Goal: Task Accomplishment & Management: Use online tool/utility

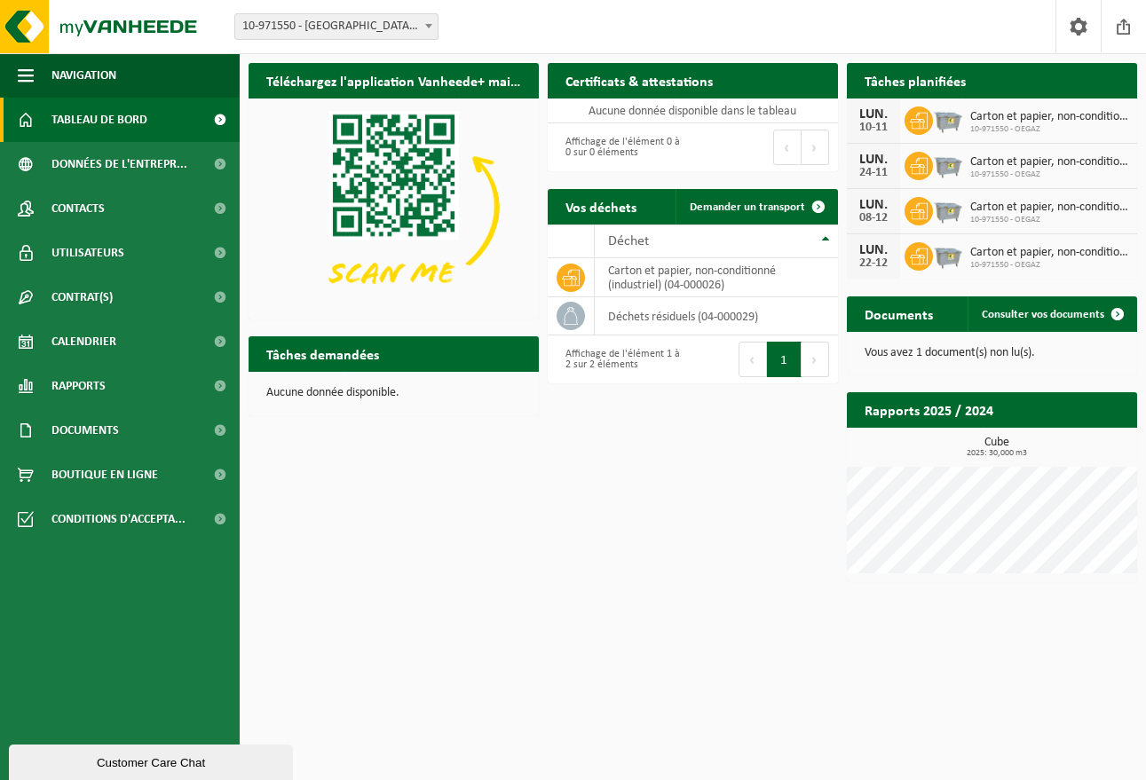
click at [875, 112] on div "LUN." at bounding box center [874, 114] width 36 height 14
click at [120, 339] on link "Calendrier" at bounding box center [120, 342] width 240 height 44
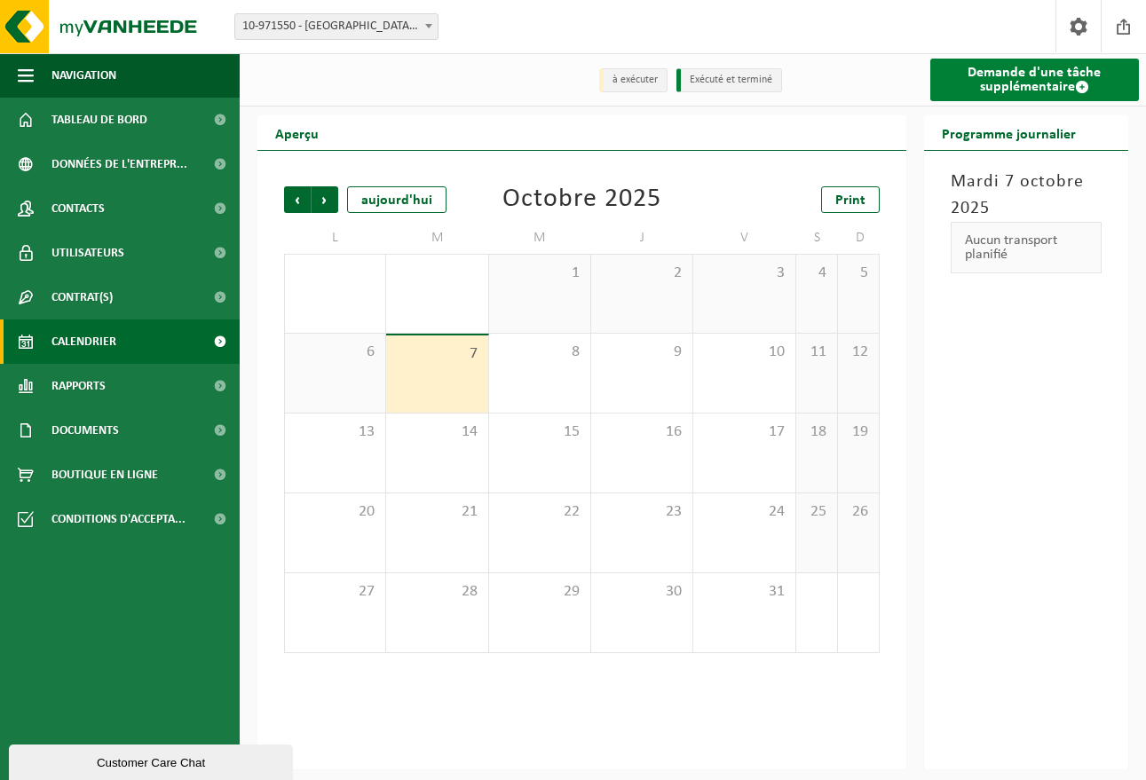
click at [1032, 75] on link "Demande d'une tâche supplémentaire" at bounding box center [1034, 80] width 209 height 43
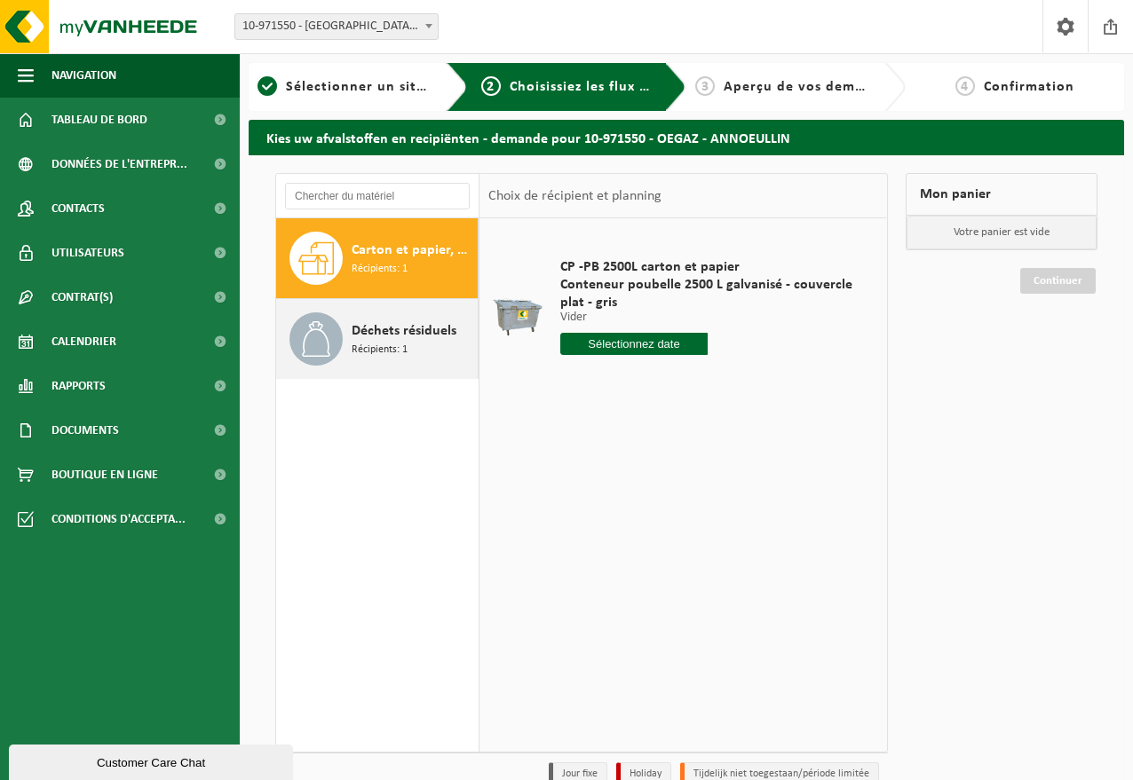
click at [384, 336] on span "Déchets résiduels" at bounding box center [404, 330] width 105 height 21
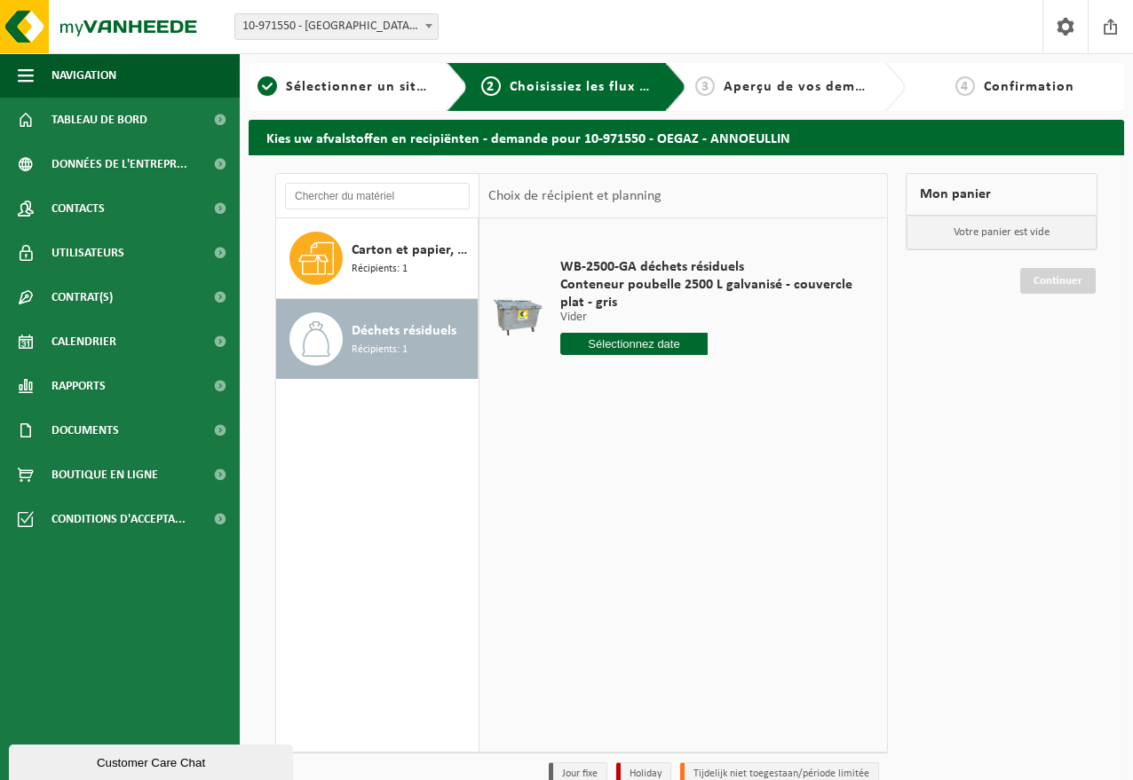
click at [637, 342] on input "text" at bounding box center [633, 344] width 147 height 22
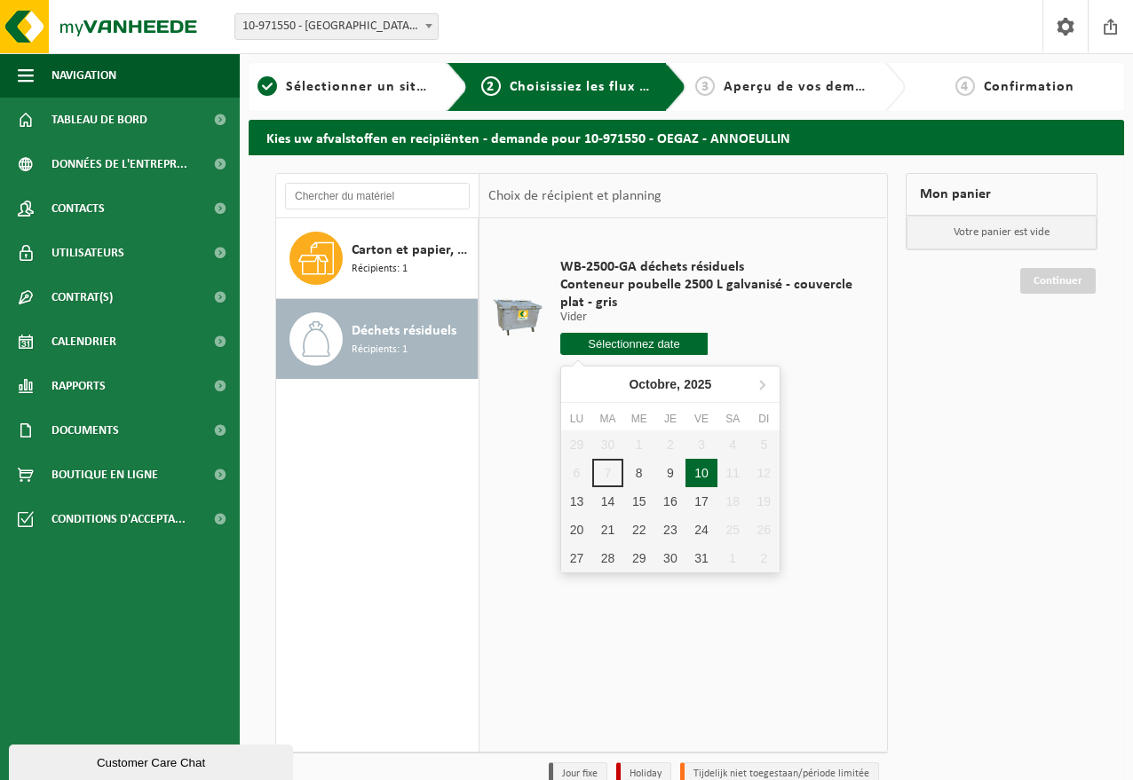
click at [703, 472] on div "10" at bounding box center [700, 473] width 31 height 28
type input "à partir de 2025-10-10"
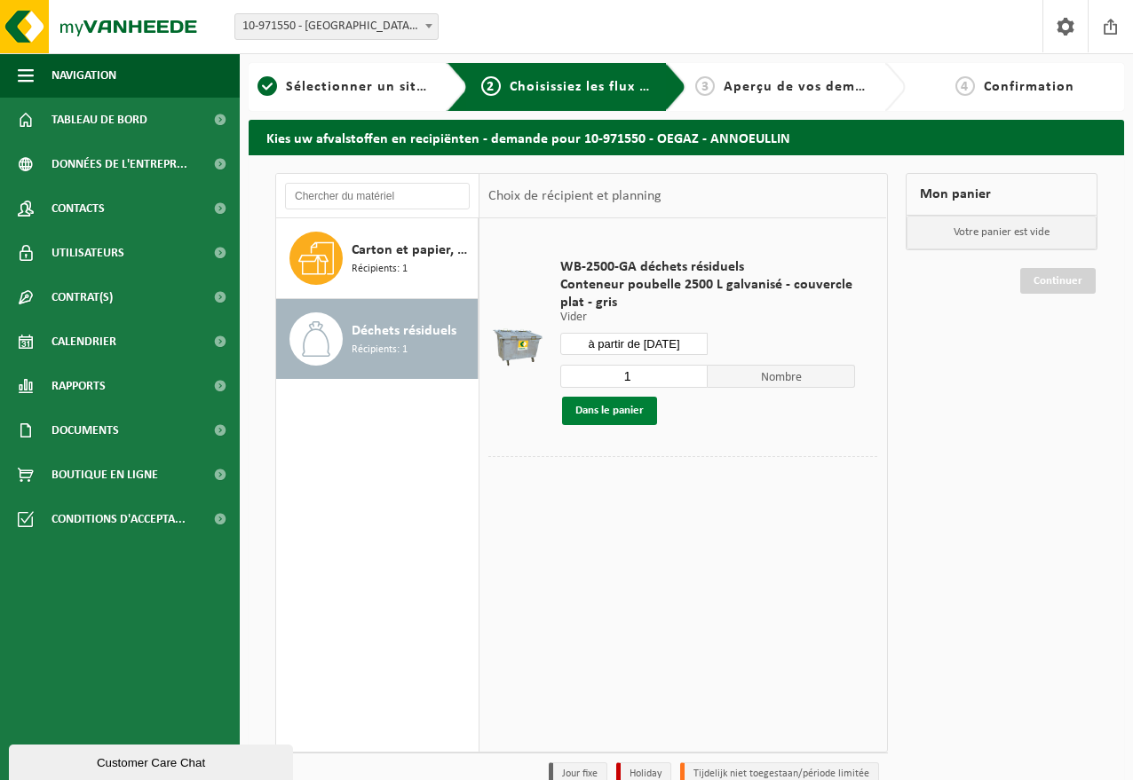
click at [631, 407] on button "Dans le panier" at bounding box center [609, 411] width 95 height 28
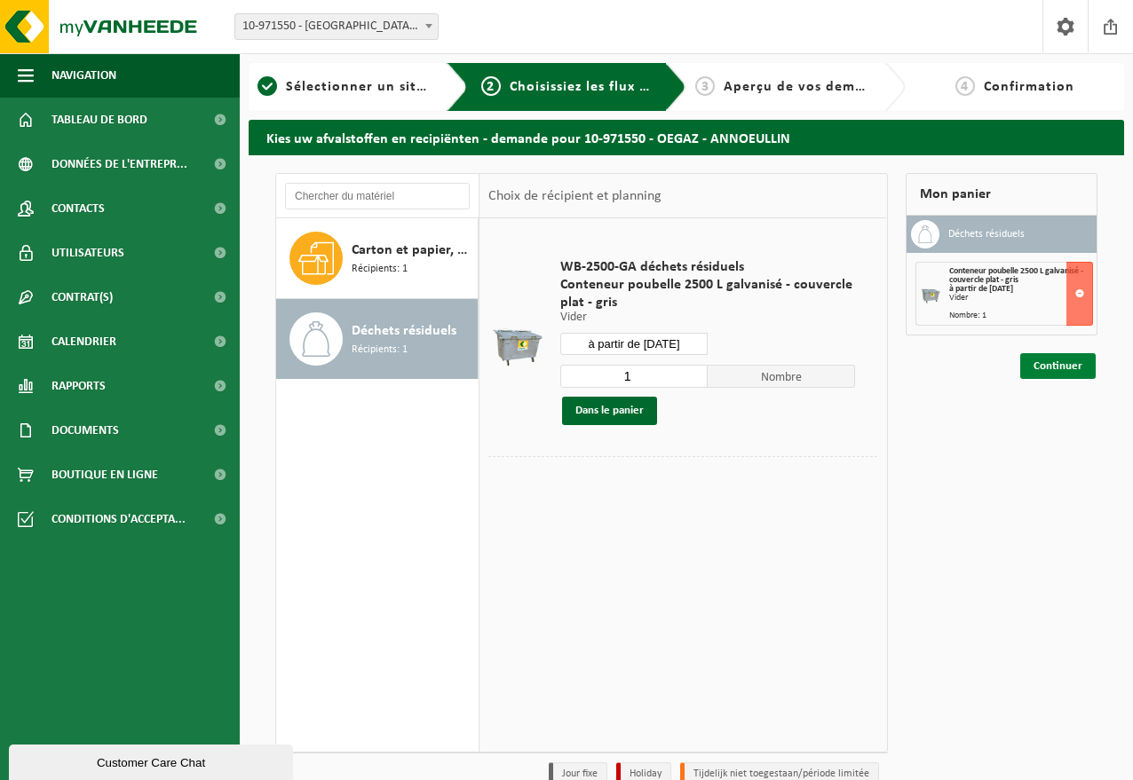
click at [1057, 368] on link "Continuer" at bounding box center [1057, 366] width 75 height 26
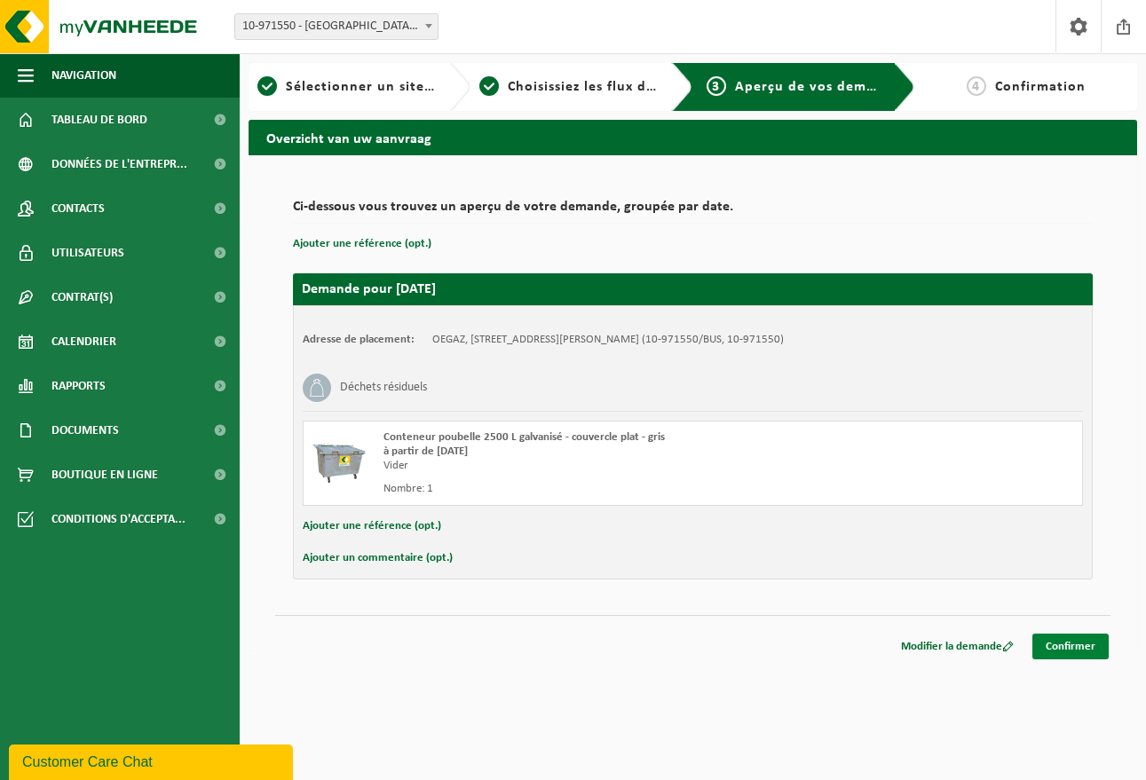
click at [1080, 652] on link "Confirmer" at bounding box center [1070, 647] width 76 height 26
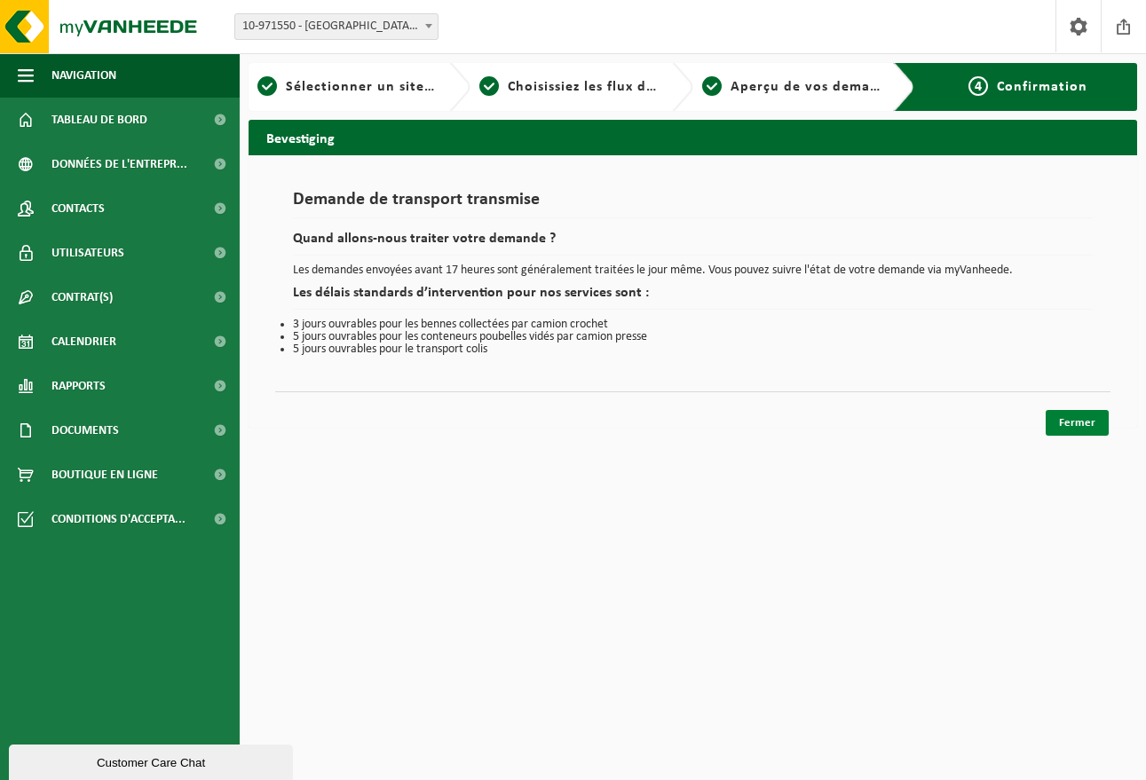
click at [1080, 423] on link "Fermer" at bounding box center [1077, 423] width 63 height 26
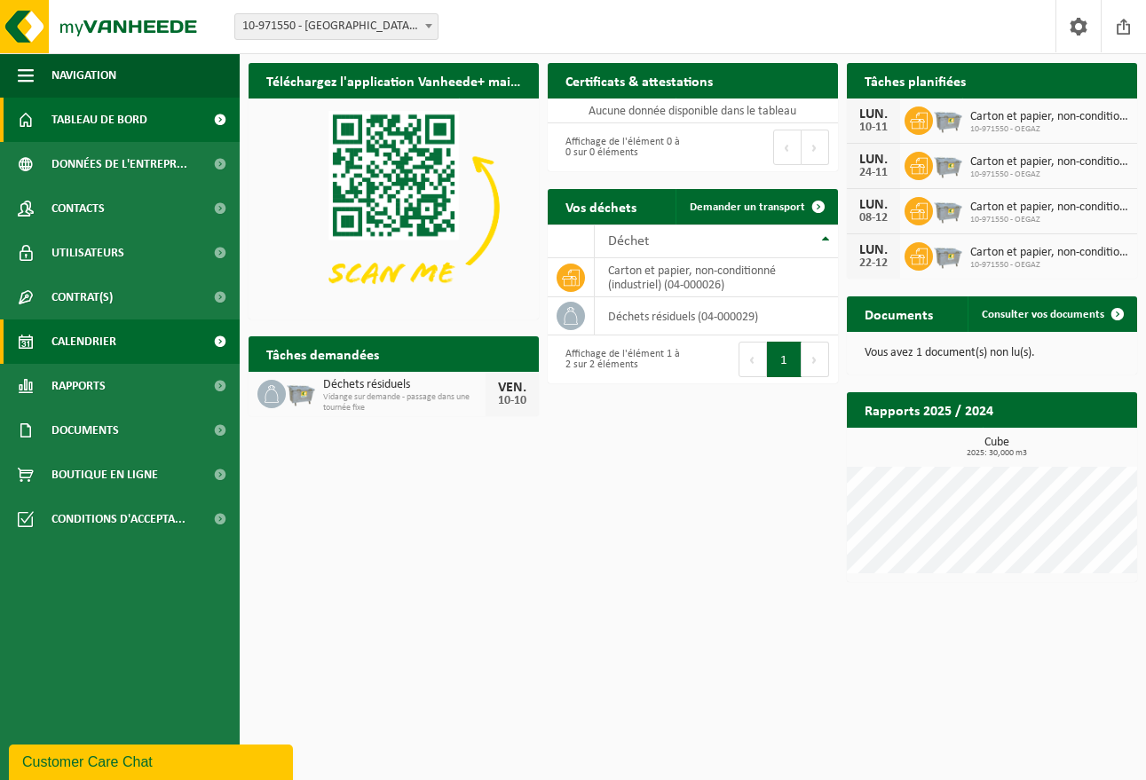
click at [81, 336] on span "Calendrier" at bounding box center [83, 342] width 65 height 44
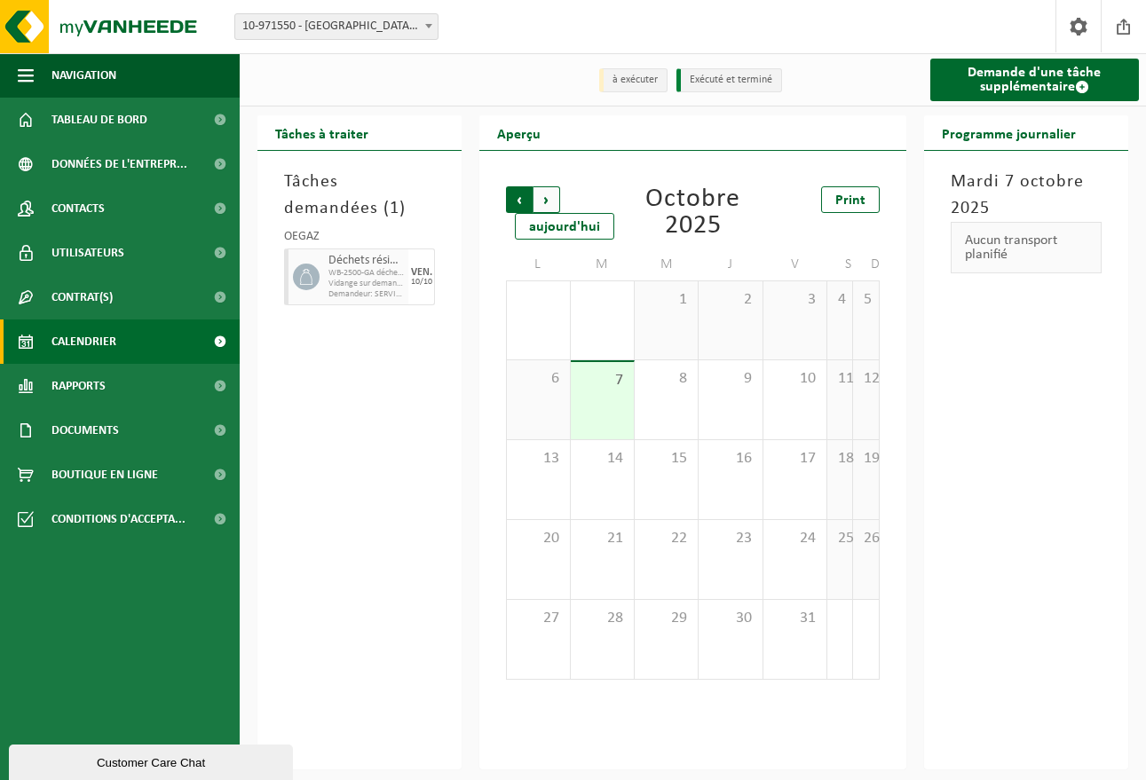
click at [550, 196] on span "Suivant" at bounding box center [547, 199] width 27 height 27
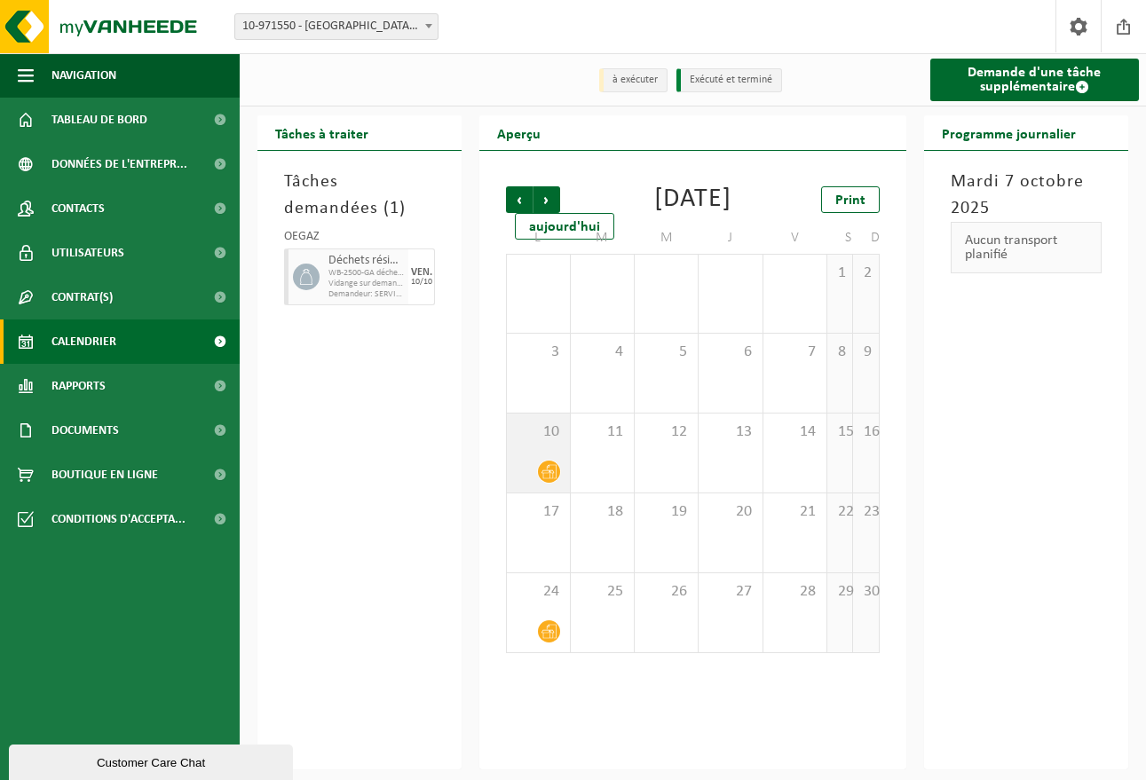
click at [541, 442] on span "10" at bounding box center [538, 433] width 44 height 20
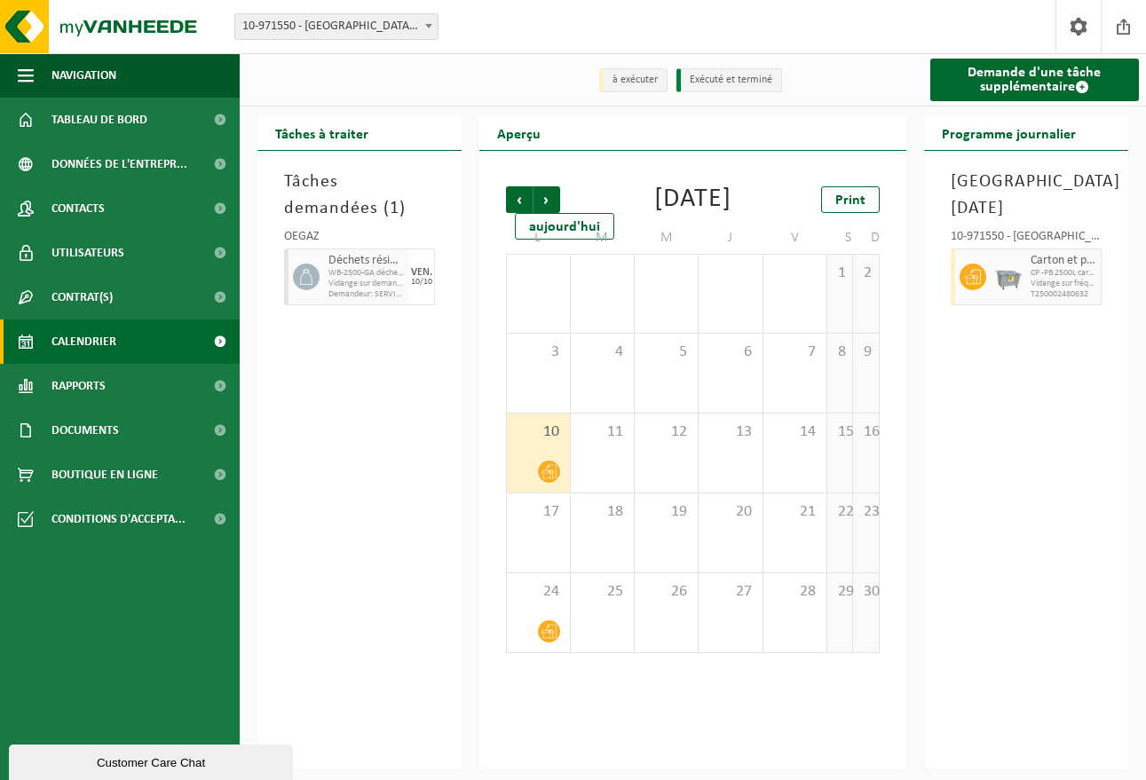
click at [543, 472] on div "10" at bounding box center [538, 453] width 62 height 79
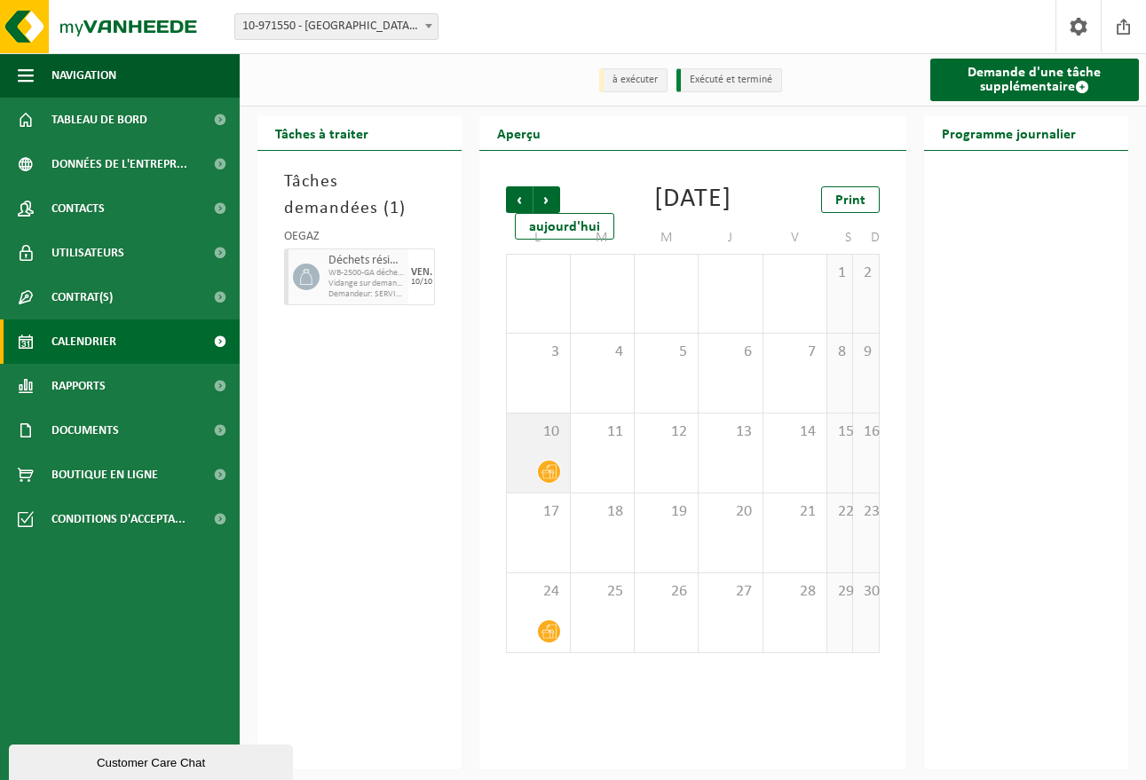
click at [543, 473] on div "10" at bounding box center [538, 453] width 62 height 79
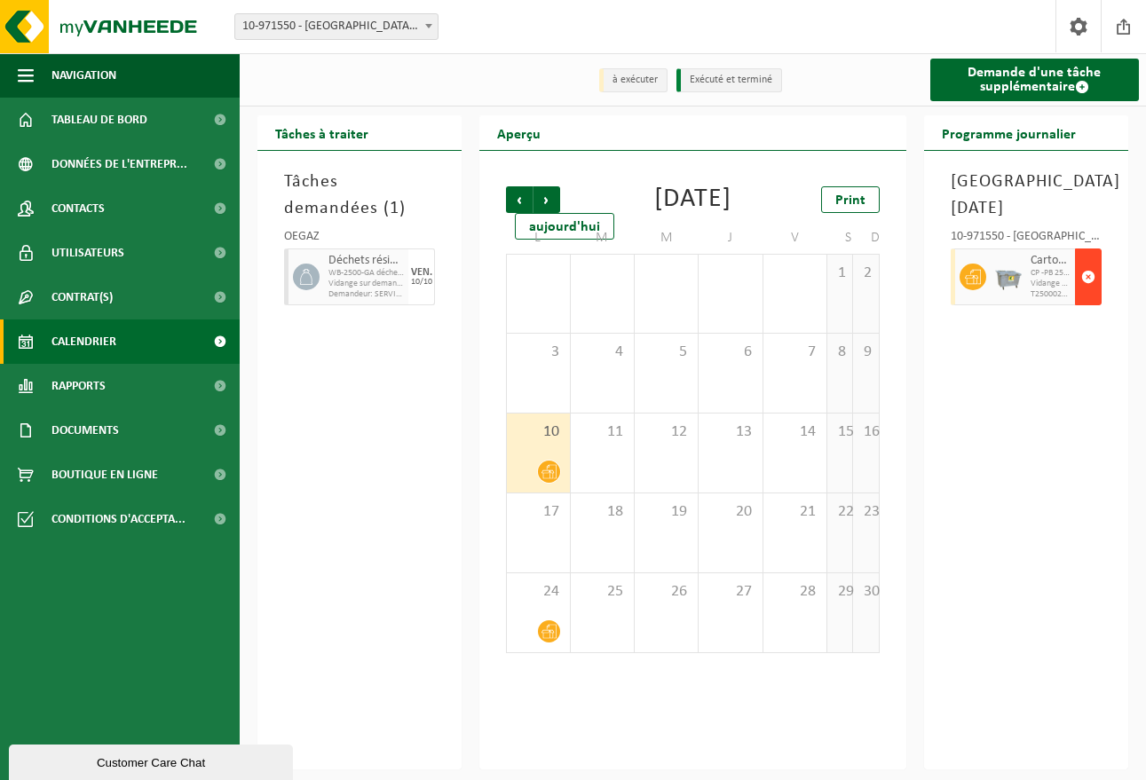
click at [1088, 275] on span "button" at bounding box center [1088, 277] width 14 height 36
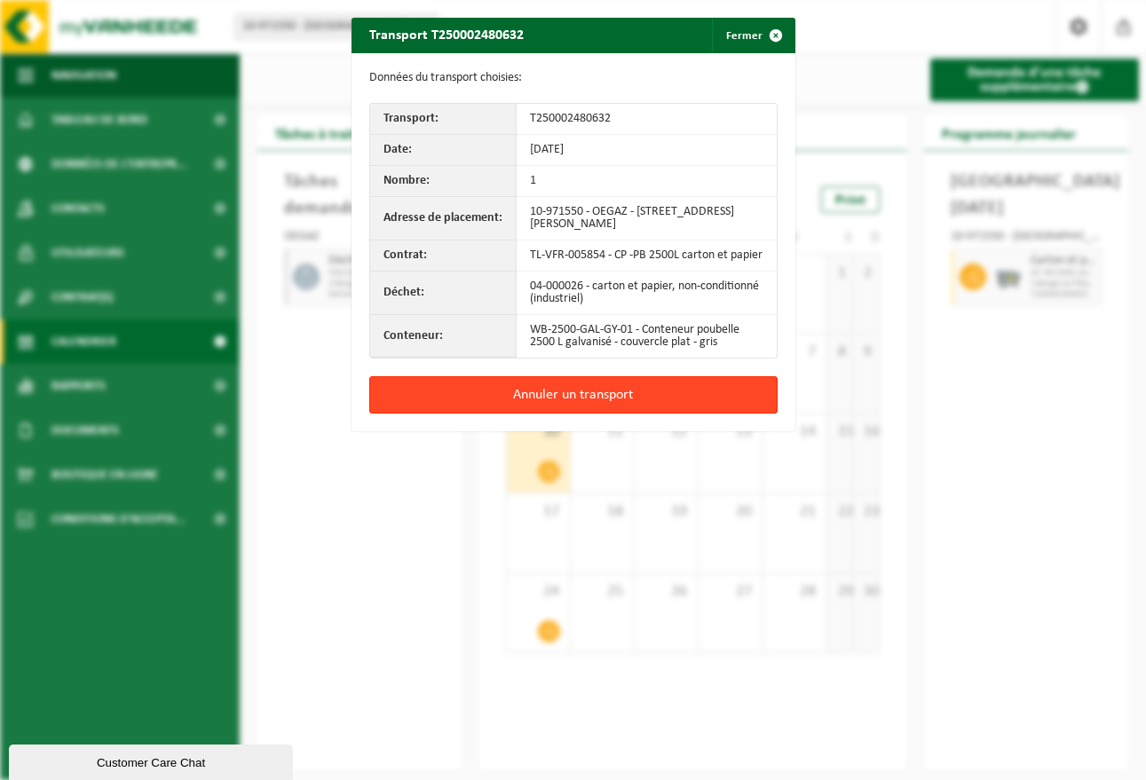
click at [701, 402] on button "Annuler un transport" at bounding box center [573, 394] width 408 height 37
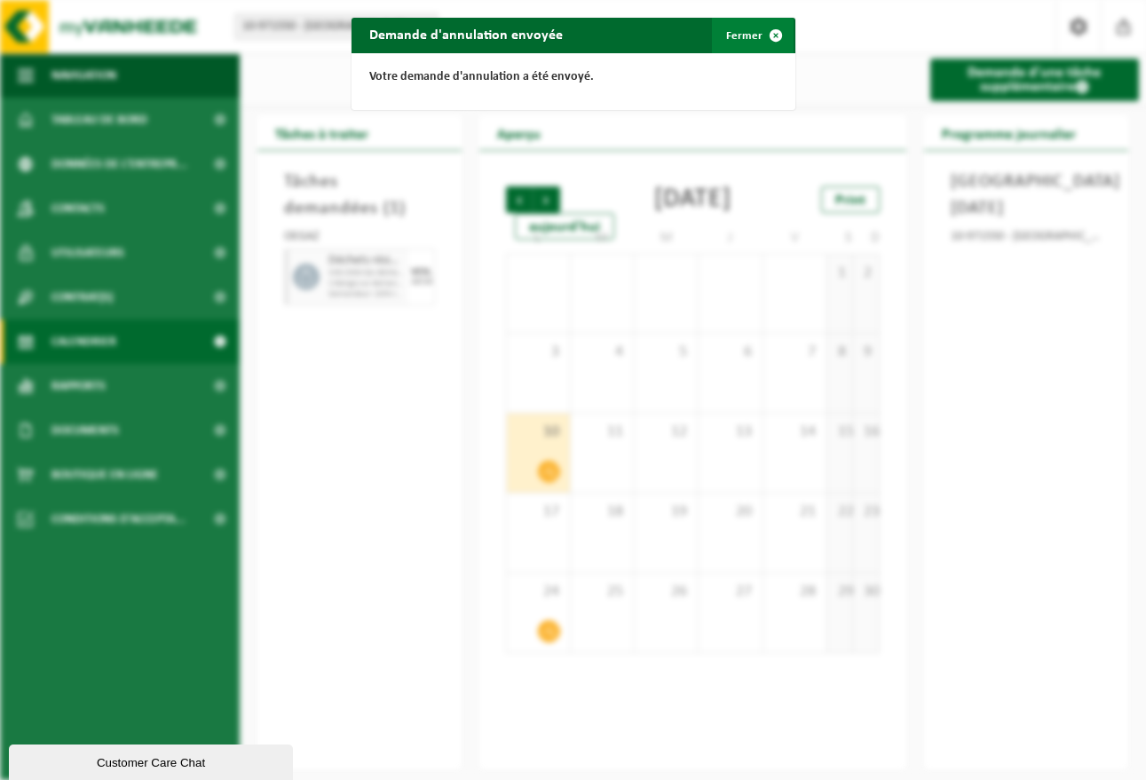
click at [764, 35] on span "button" at bounding box center [776, 36] width 36 height 36
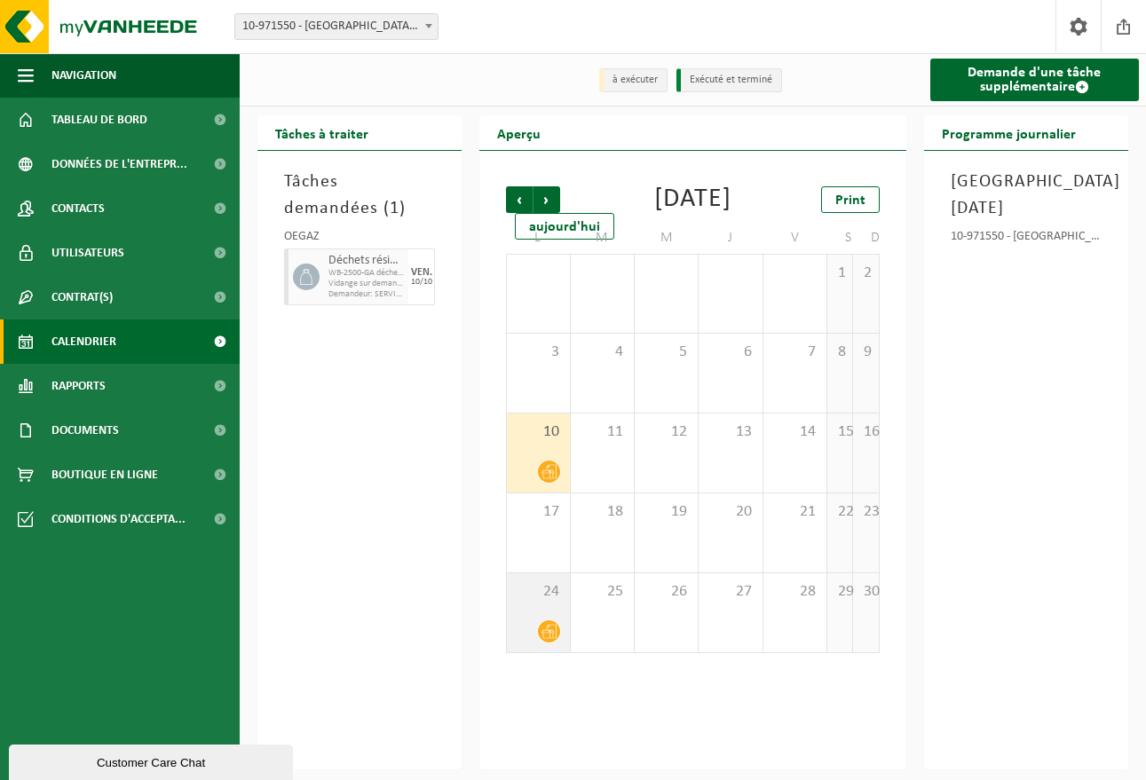
click at [545, 639] on icon at bounding box center [549, 631] width 15 height 15
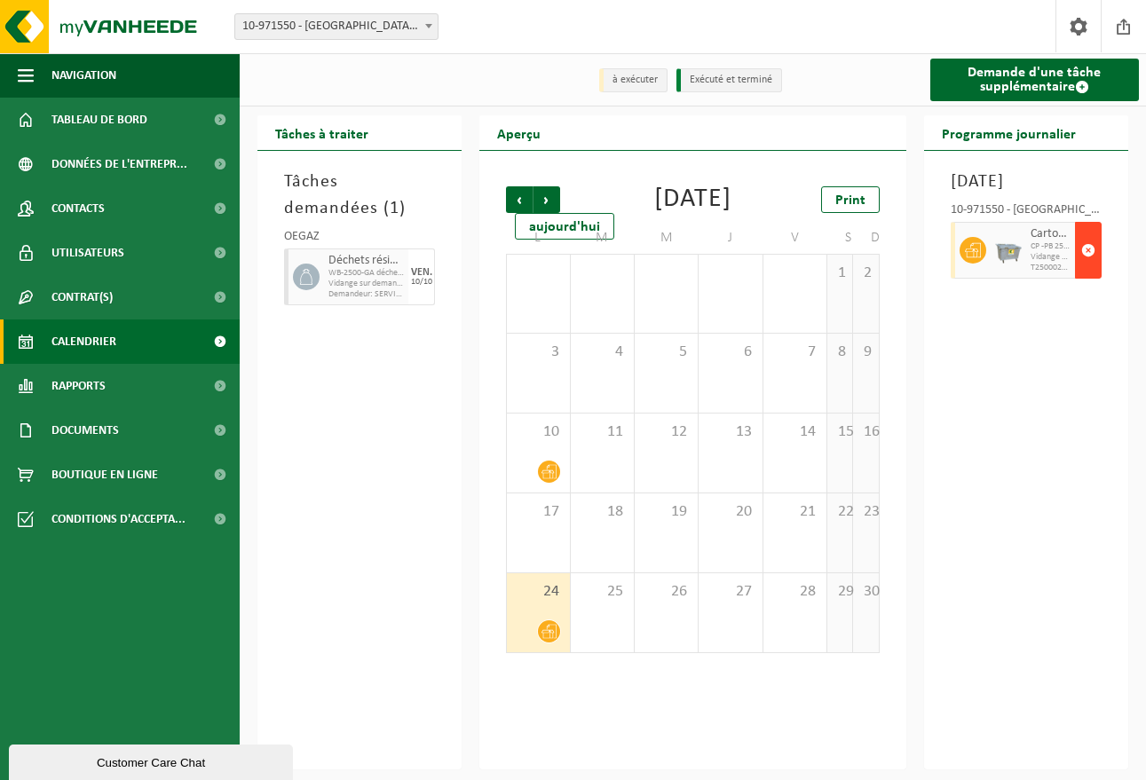
click at [1092, 268] on span "button" at bounding box center [1088, 251] width 14 height 36
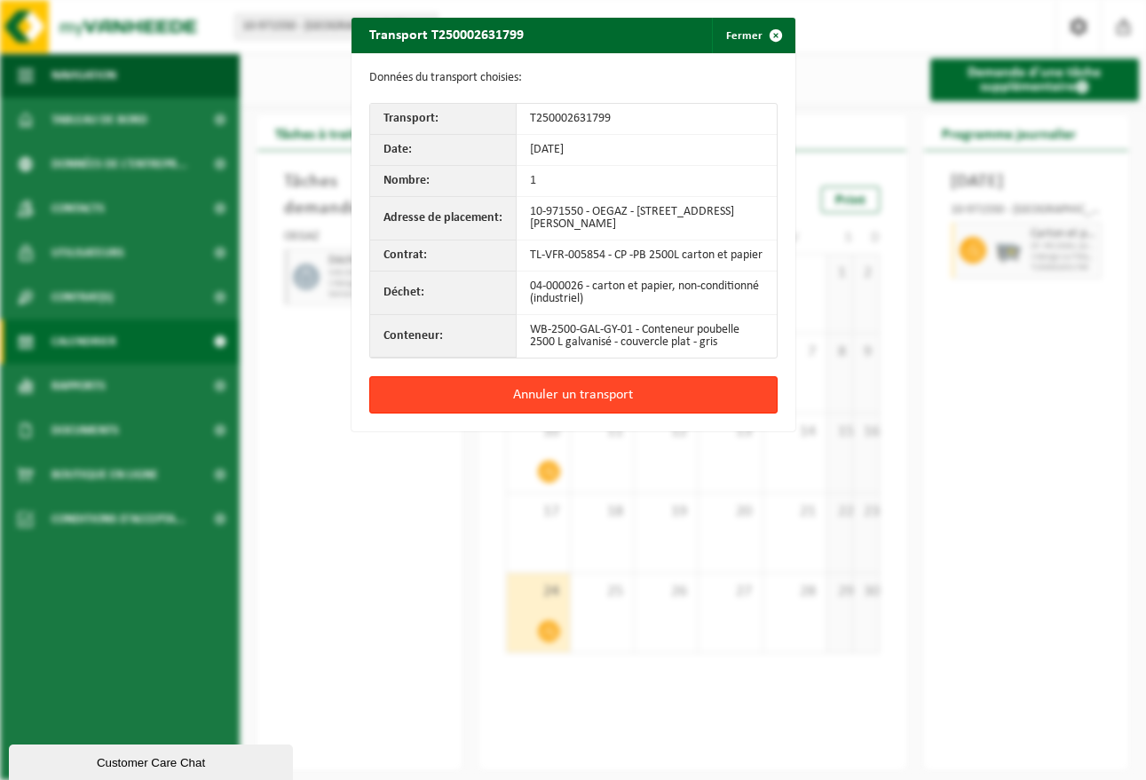
click at [707, 407] on button "Annuler un transport" at bounding box center [573, 394] width 408 height 37
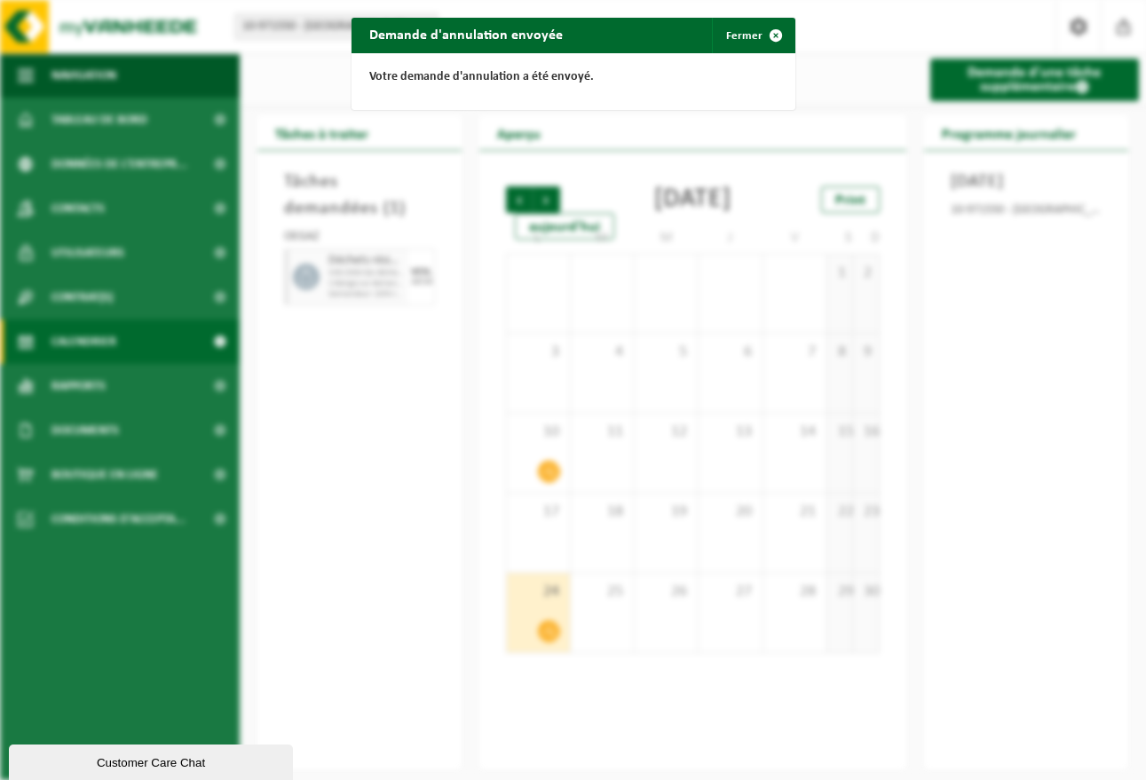
click at [1036, 384] on div "Demande d'annulation envoyée Fermer Votre demande d'annulation a été envoyé." at bounding box center [573, 390] width 1146 height 780
